Goal: Information Seeking & Learning: Learn about a topic

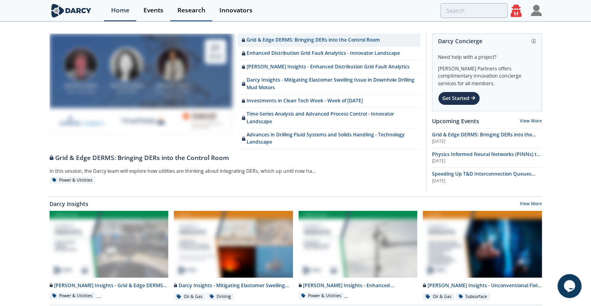
click at [191, 12] on div "Research" at bounding box center [192, 10] width 28 height 6
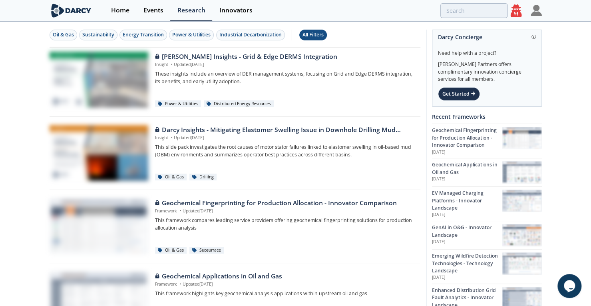
click at [311, 35] on div "All Filters" at bounding box center [313, 34] width 21 height 7
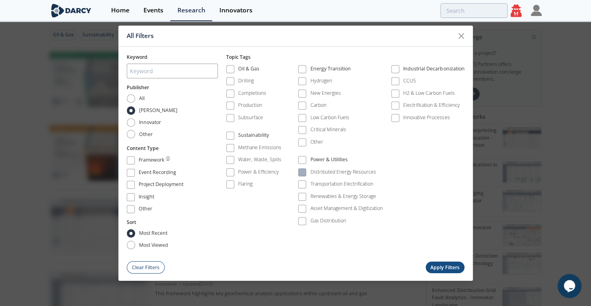
click at [350, 170] on div "Distributed Energy Resources" at bounding box center [344, 171] width 66 height 7
click at [435, 264] on button "Apply Filters" at bounding box center [445, 267] width 39 height 12
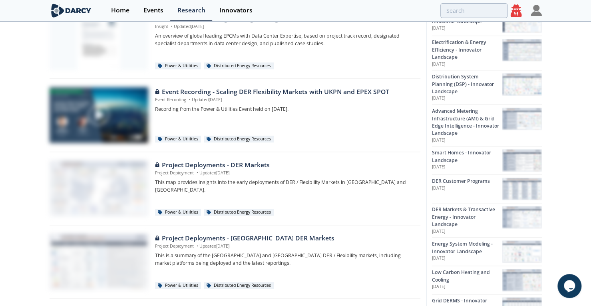
scroll to position [521, 0]
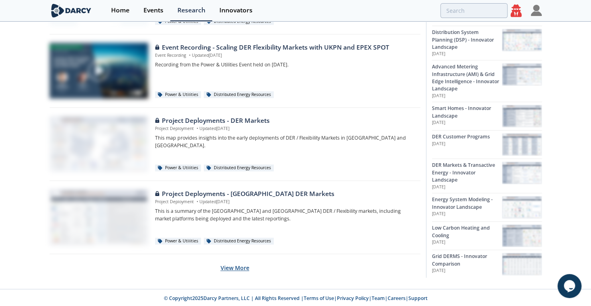
click at [238, 264] on button "View More" at bounding box center [235, 268] width 29 height 20
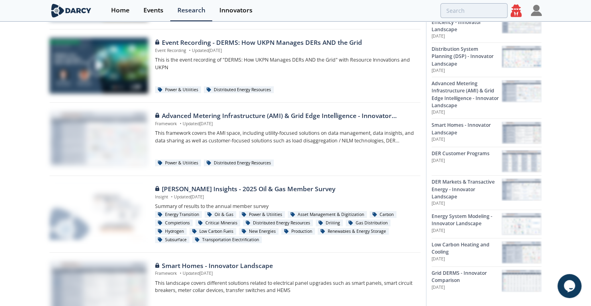
scroll to position [1255, 0]
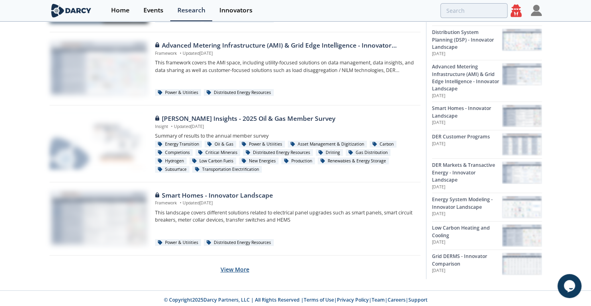
click at [238, 269] on button "View More" at bounding box center [235, 269] width 29 height 20
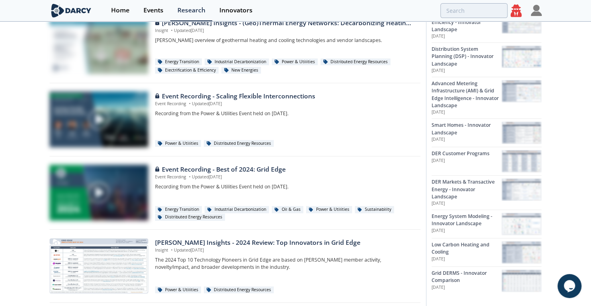
scroll to position [1986, 0]
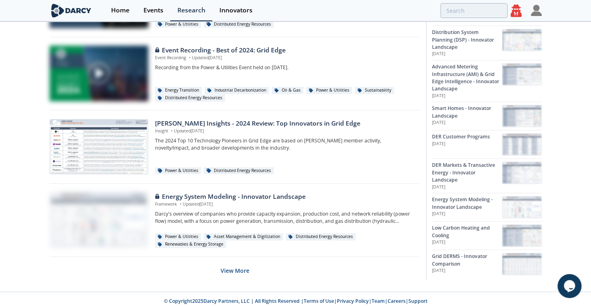
click at [519, 14] on icon at bounding box center [516, 10] width 11 height 12
